Goal: Information Seeking & Learning: Learn about a topic

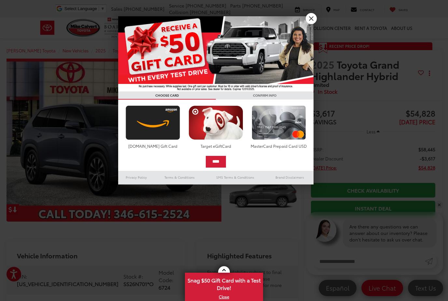
click at [313, 16] on link "X" at bounding box center [311, 18] width 11 height 11
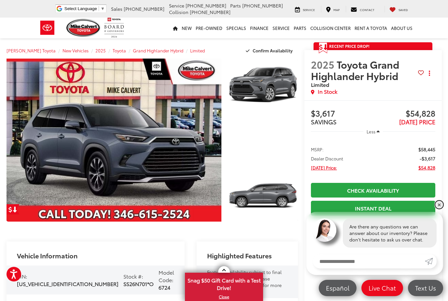
click at [442, 203] on link "✕" at bounding box center [439, 205] width 8 height 8
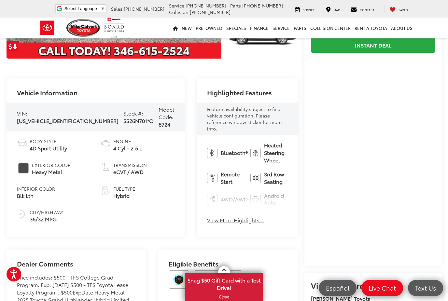
scroll to position [159, 0]
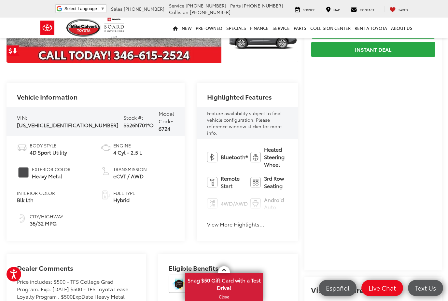
click at [207, 221] on button "View More Highlights..." at bounding box center [235, 224] width 57 height 7
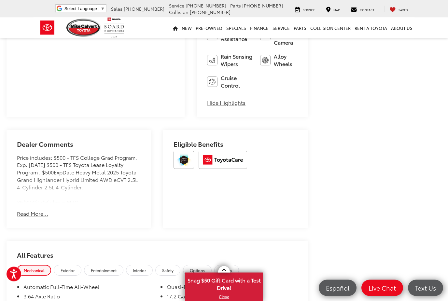
scroll to position [502, 0]
click at [35, 210] on button "Read More..." at bounding box center [32, 213] width 31 height 7
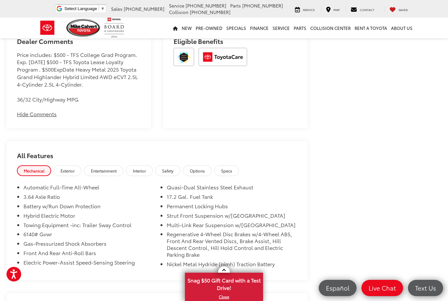
scroll to position [606, 0]
click at [74, 167] on span "Exterior" at bounding box center [68, 170] width 14 height 6
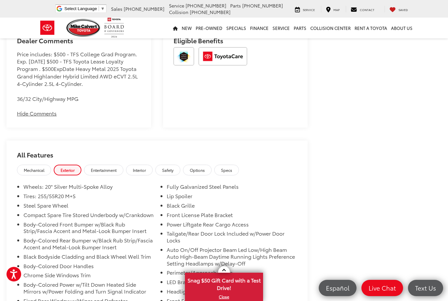
click at [144, 167] on span "Interior" at bounding box center [139, 170] width 13 height 6
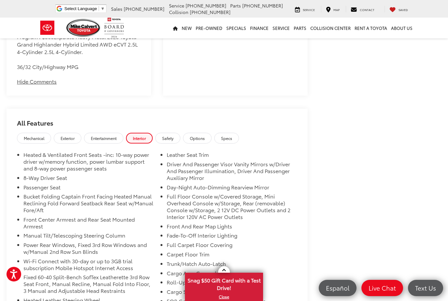
scroll to position [639, 0]
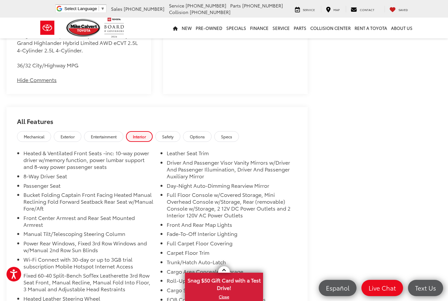
click at [174, 134] on span "Safety" at bounding box center [167, 137] width 11 height 6
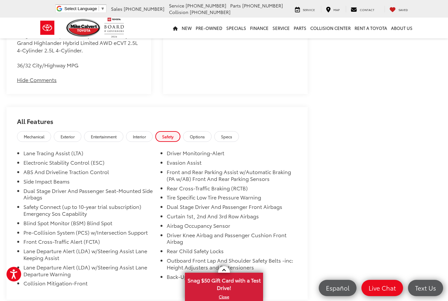
click at [204, 134] on span "Options" at bounding box center [197, 137] width 15 height 6
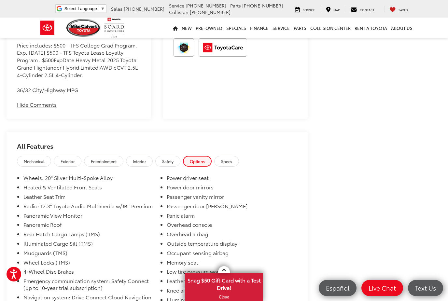
scroll to position [611, 0]
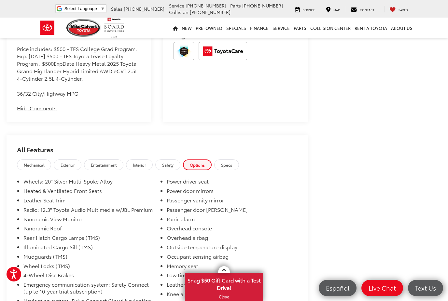
click at [232, 162] on span "Specs" at bounding box center [226, 165] width 11 height 6
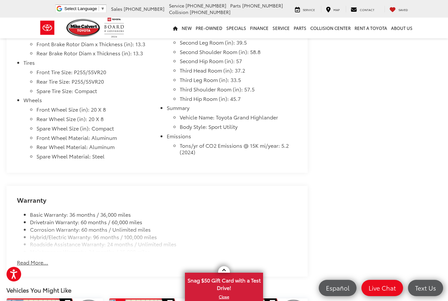
scroll to position [1005, 0]
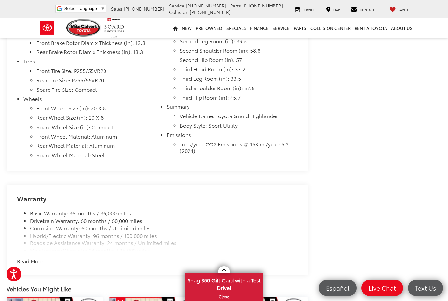
click at [36, 258] on button "Read More..." at bounding box center [32, 261] width 31 height 7
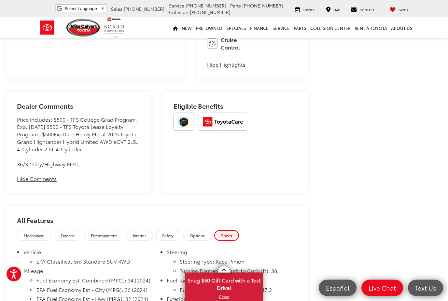
scroll to position [544, 0]
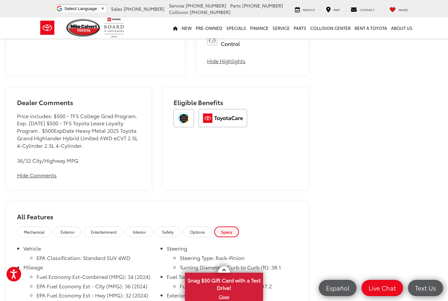
click at [40, 229] on span "Mechanical" at bounding box center [34, 232] width 21 height 6
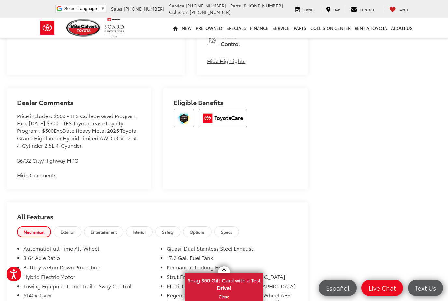
click at [111, 229] on span "Entertainment" at bounding box center [104, 232] width 26 height 6
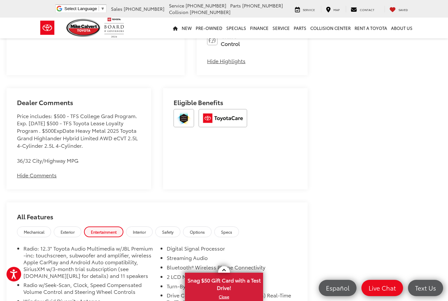
click at [71, 227] on link "Exterior" at bounding box center [68, 232] width 28 height 11
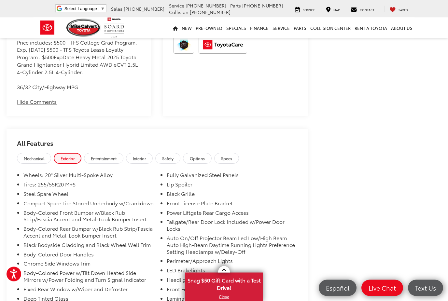
scroll to position [618, 0]
click at [146, 155] on span "Interior" at bounding box center [139, 158] width 13 height 6
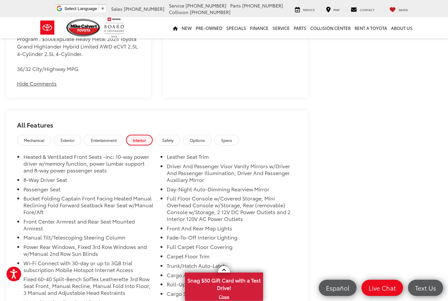
scroll to position [634, 0]
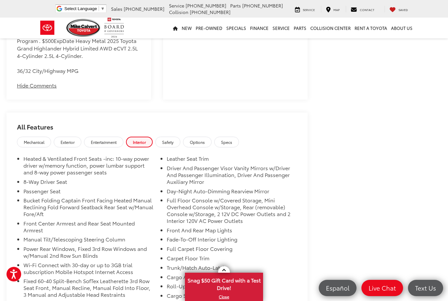
click at [174, 139] on span "Safety" at bounding box center [167, 142] width 11 height 6
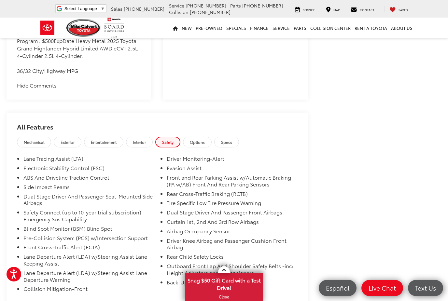
click at [205, 137] on link "Options" at bounding box center [197, 142] width 29 height 11
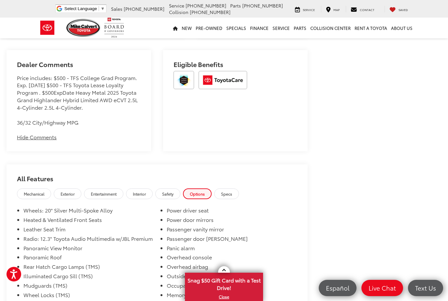
scroll to position [574, 0]
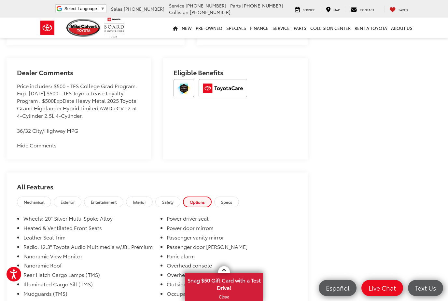
click at [232, 199] on span "Specs" at bounding box center [226, 202] width 11 height 6
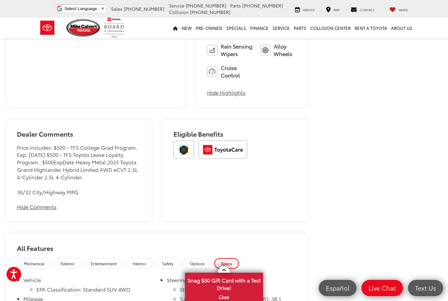
scroll to position [512, 0]
click at [72, 261] on span "Exterior" at bounding box center [68, 264] width 14 height 6
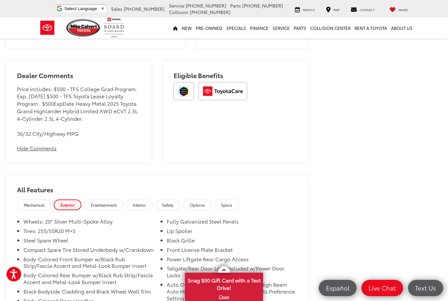
scroll to position [571, 0]
click at [107, 202] on span "Entertainment" at bounding box center [104, 205] width 26 height 6
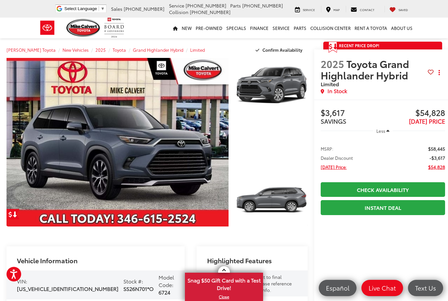
scroll to position [0, 0]
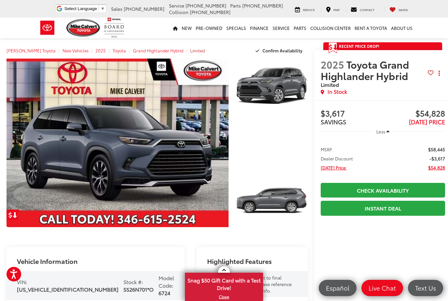
click at [190, 50] on span "Limited" at bounding box center [197, 51] width 15 height 6
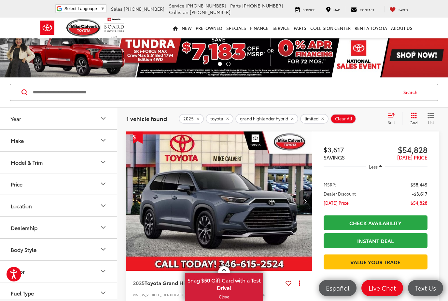
click at [103, 164] on icon "Model & Trim" at bounding box center [103, 162] width 8 height 8
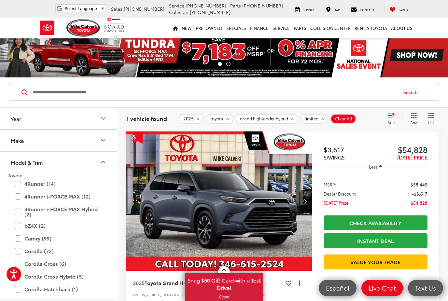
click at [102, 164] on icon "Model & Trim" at bounding box center [103, 162] width 8 height 8
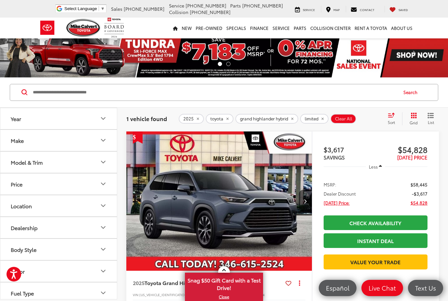
click at [113, 123] on button "Year" at bounding box center [58, 118] width 117 height 21
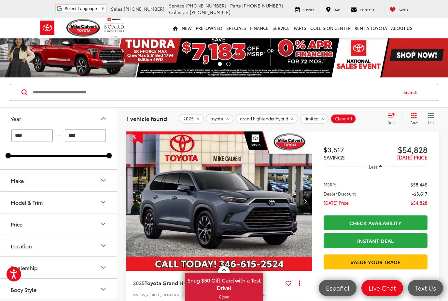
click at [103, 119] on icon "Year" at bounding box center [103, 119] width 8 height 8
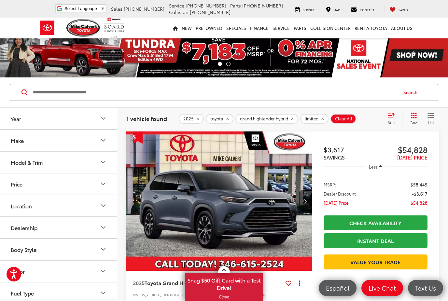
click at [92, 142] on button "Make" at bounding box center [58, 140] width 117 height 21
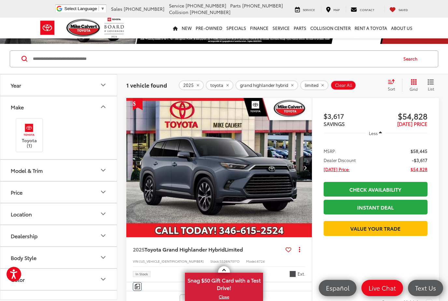
scroll to position [34, 0]
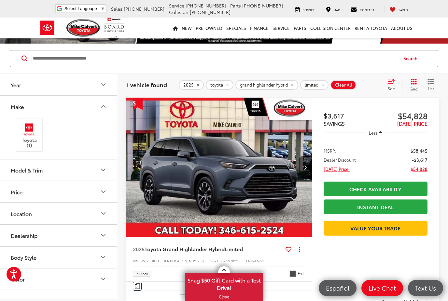
click at [108, 110] on button "Make" at bounding box center [58, 106] width 117 height 21
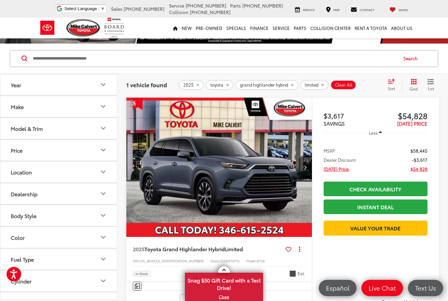
scroll to position [0, 0]
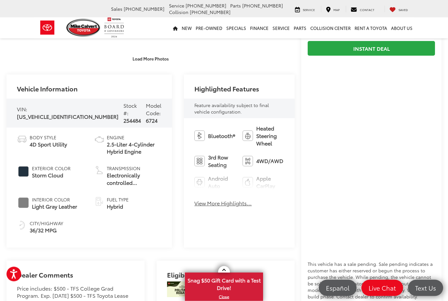
scroll to position [183, 0]
click at [202, 207] on button "View More Highlights..." at bounding box center [222, 203] width 57 height 7
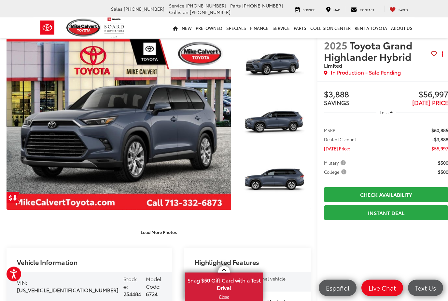
scroll to position [0, 0]
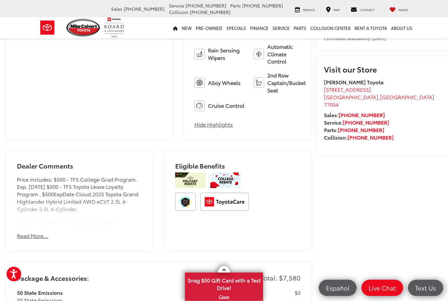
click at [35, 233] on button "Read More..." at bounding box center [32, 236] width 31 height 7
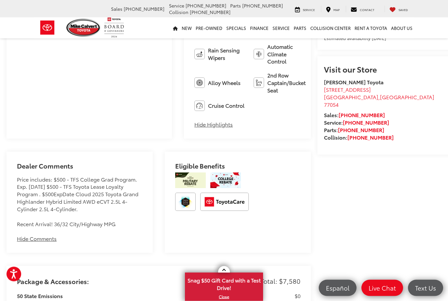
scroll to position [449, 0]
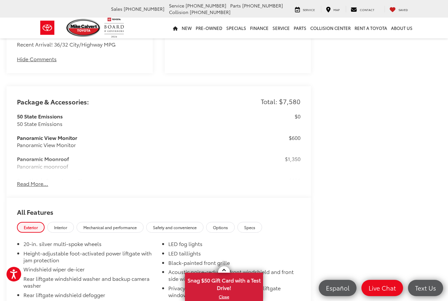
click at [31, 180] on button "Read More..." at bounding box center [32, 183] width 31 height 7
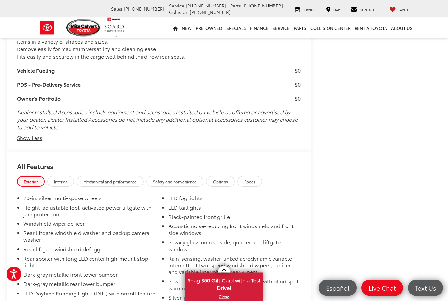
scroll to position [1143, 0]
click at [174, 179] on span "Safety and convenience" at bounding box center [175, 182] width 44 height 6
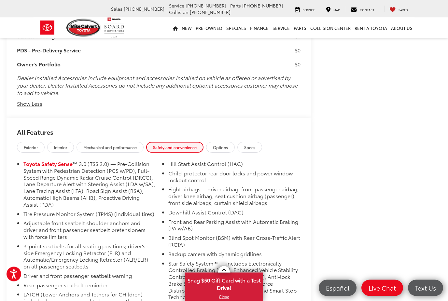
scroll to position [1178, 0]
click at [38, 144] on span "Exterior" at bounding box center [31, 147] width 14 height 6
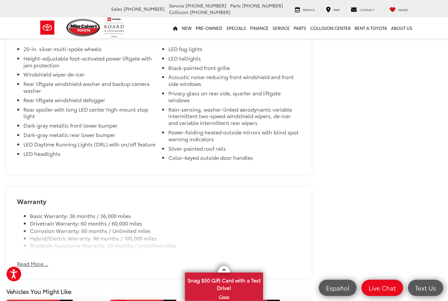
click at [22, 261] on button "Read More..." at bounding box center [32, 264] width 31 height 7
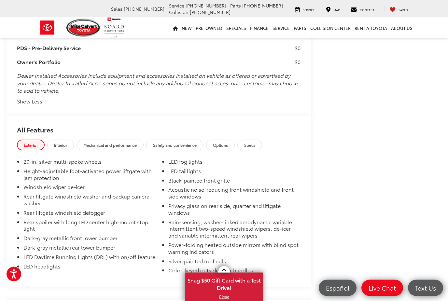
click at [228, 143] on span "Options" at bounding box center [220, 146] width 15 height 6
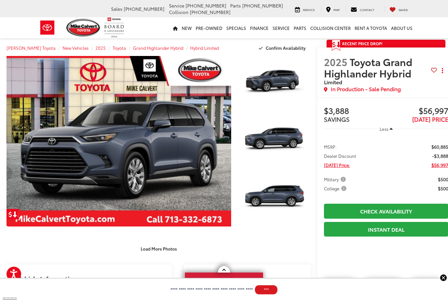
scroll to position [0, 0]
